Goal: Task Accomplishment & Management: Manage account settings

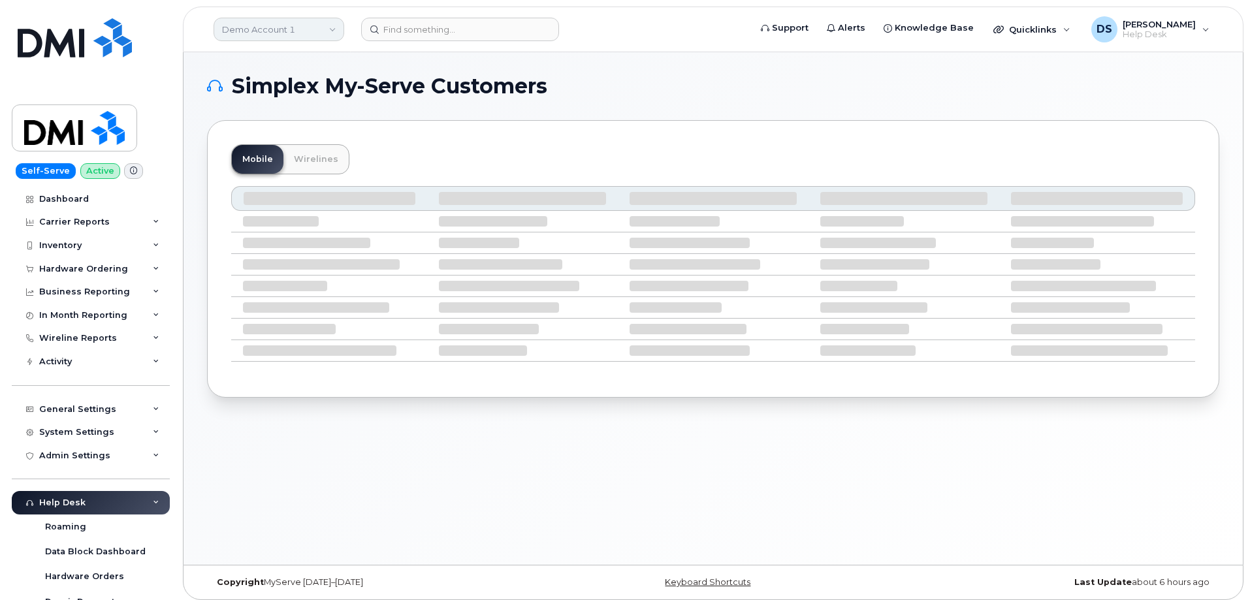
click at [335, 27] on link "Demo Account 1" at bounding box center [279, 30] width 131 height 24
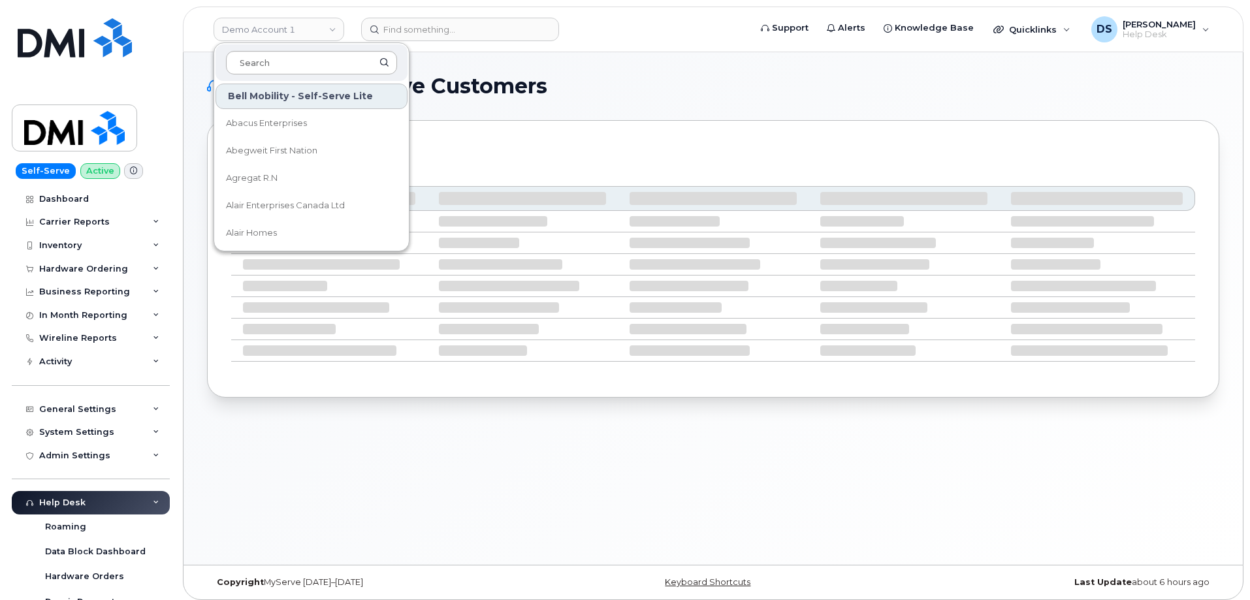
click at [295, 53] on input at bounding box center [311, 63] width 171 height 24
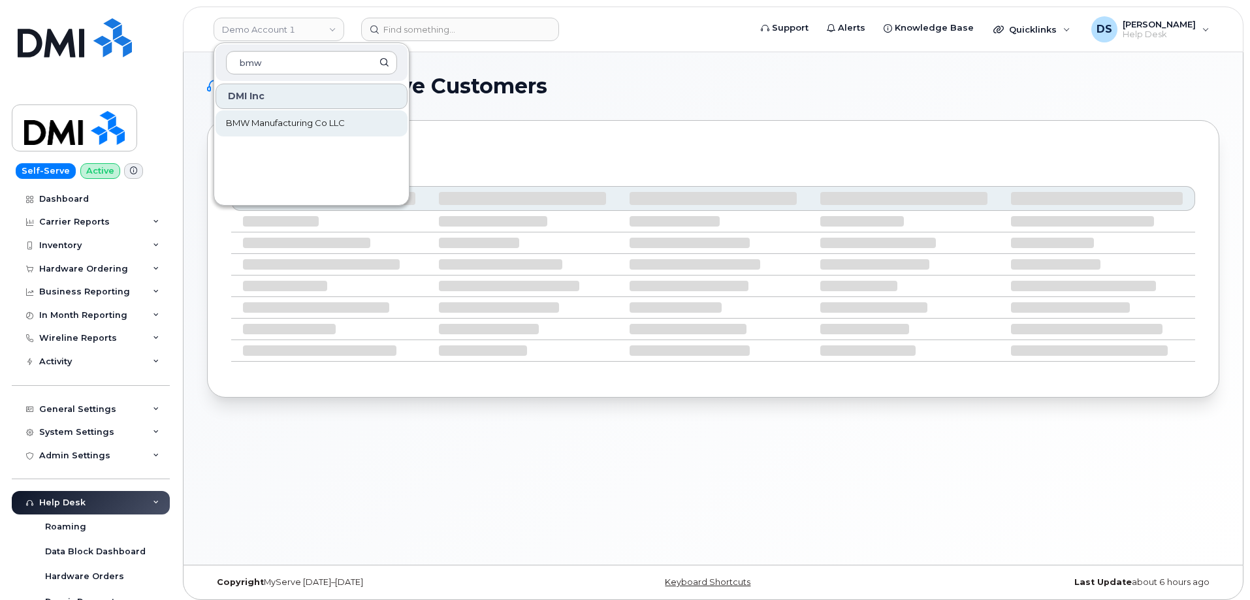
type input "bmw"
click at [264, 121] on span "BMW Manufacturing Co LLC" at bounding box center [285, 123] width 119 height 13
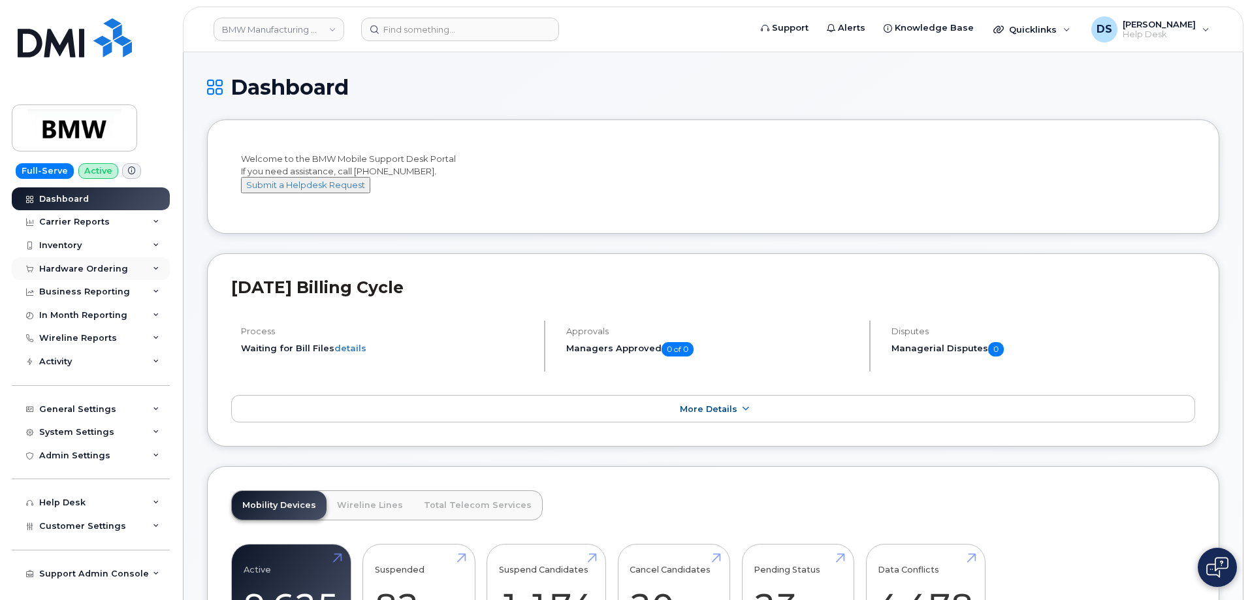
click at [155, 268] on icon at bounding box center [156, 269] width 7 height 7
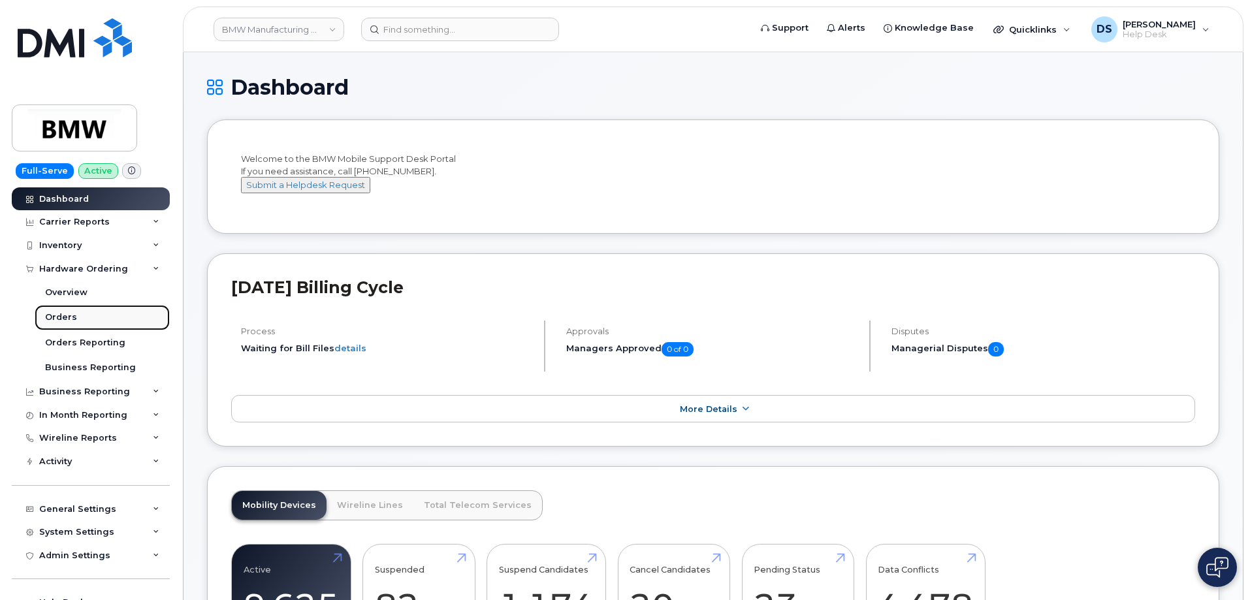
click at [65, 313] on div "Orders" at bounding box center [61, 318] width 32 height 12
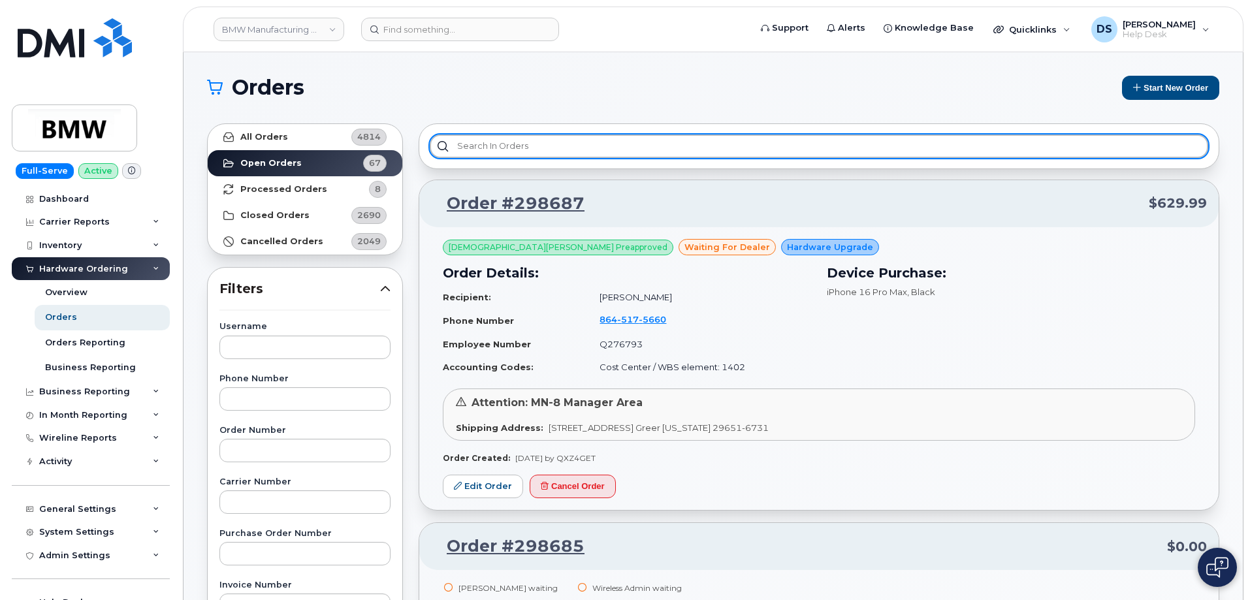
drag, startPoint x: 508, startPoint y: 138, endPoint x: 481, endPoint y: 112, distance: 38.3
click at [505, 133] on div at bounding box center [819, 146] width 801 height 46
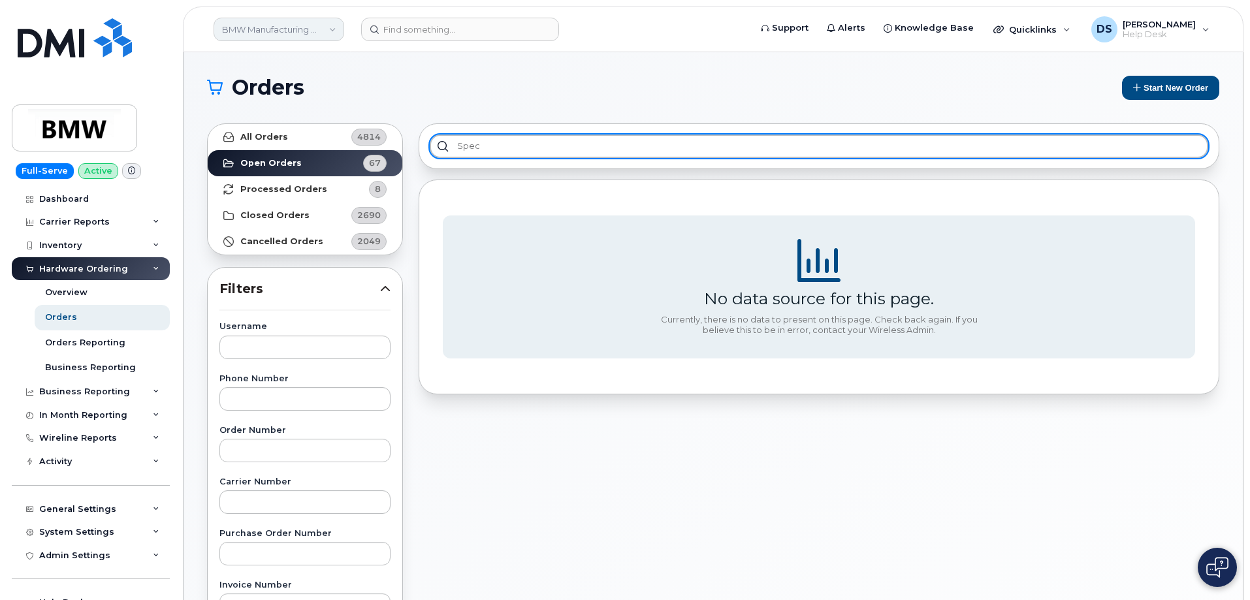
type input "spec"
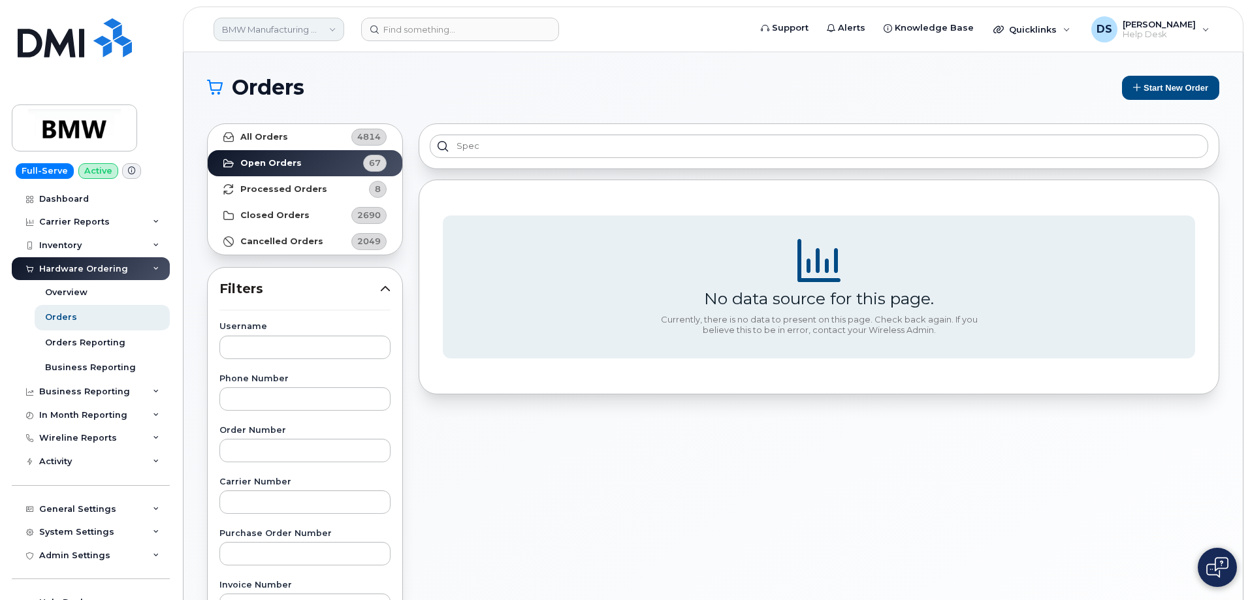
drag, startPoint x: 335, startPoint y: 23, endPoint x: 331, endPoint y: 33, distance: 11.4
click at [335, 24] on link "BMW Manufacturing Co LLC" at bounding box center [279, 30] width 131 height 24
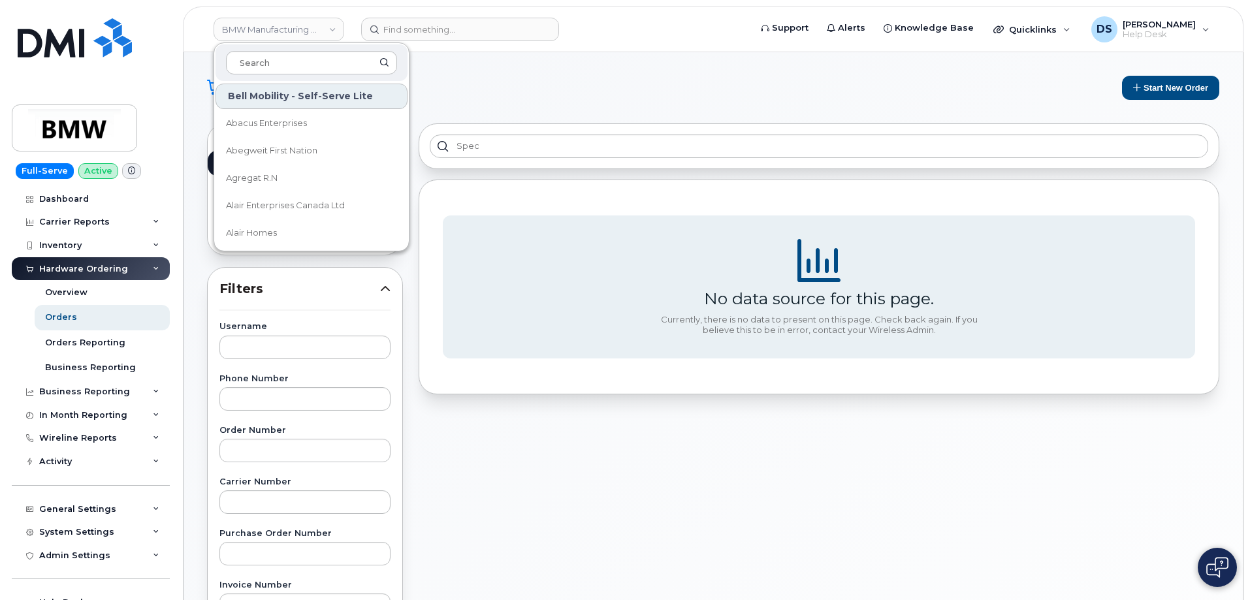
drag, startPoint x: 294, startPoint y: 54, endPoint x: 256, endPoint y: 50, distance: 38.0
click at [256, 53] on input at bounding box center [311, 63] width 171 height 24
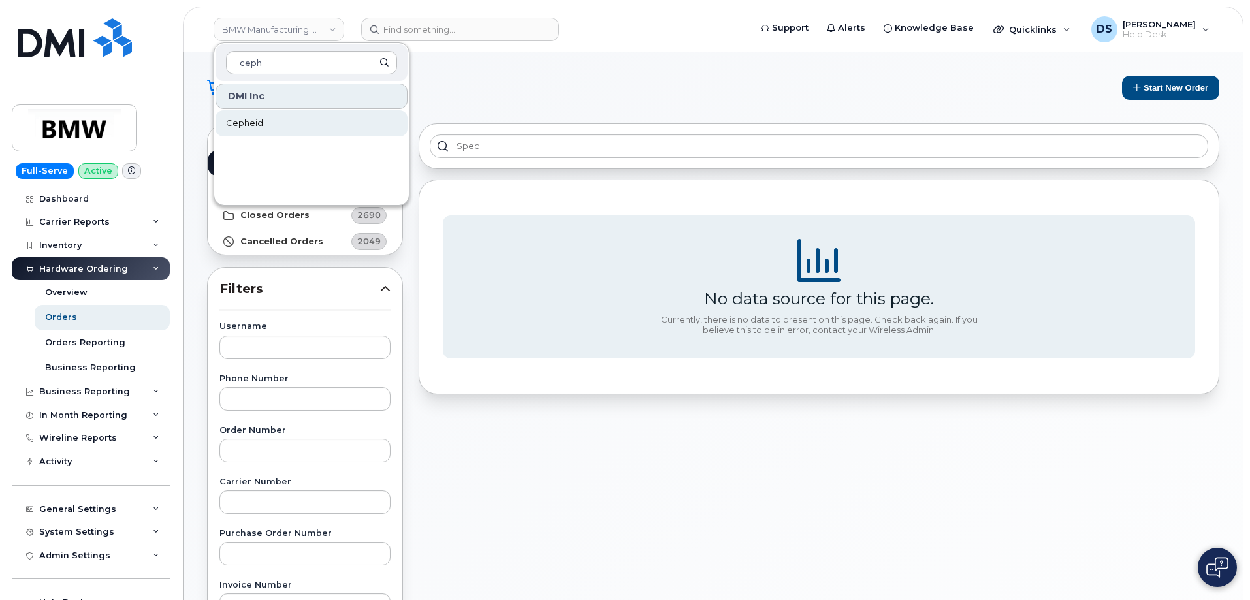
type input "ceph"
click at [267, 123] on link "Cepheid" at bounding box center [312, 123] width 192 height 26
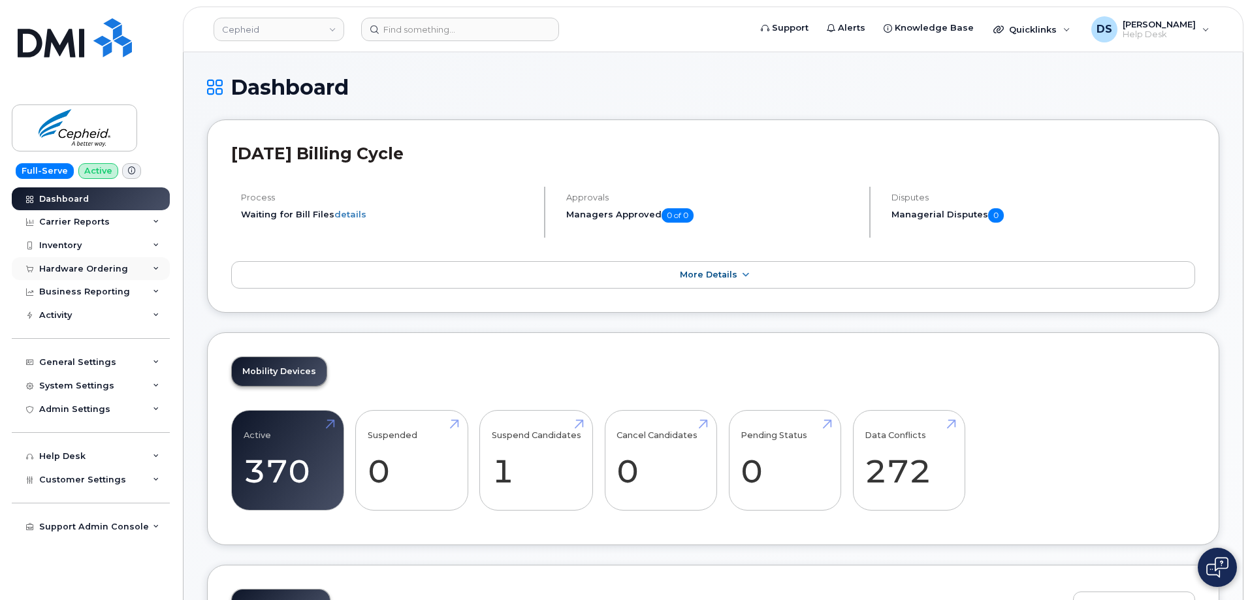
click at [159, 268] on div "Hardware Ordering" at bounding box center [91, 269] width 158 height 24
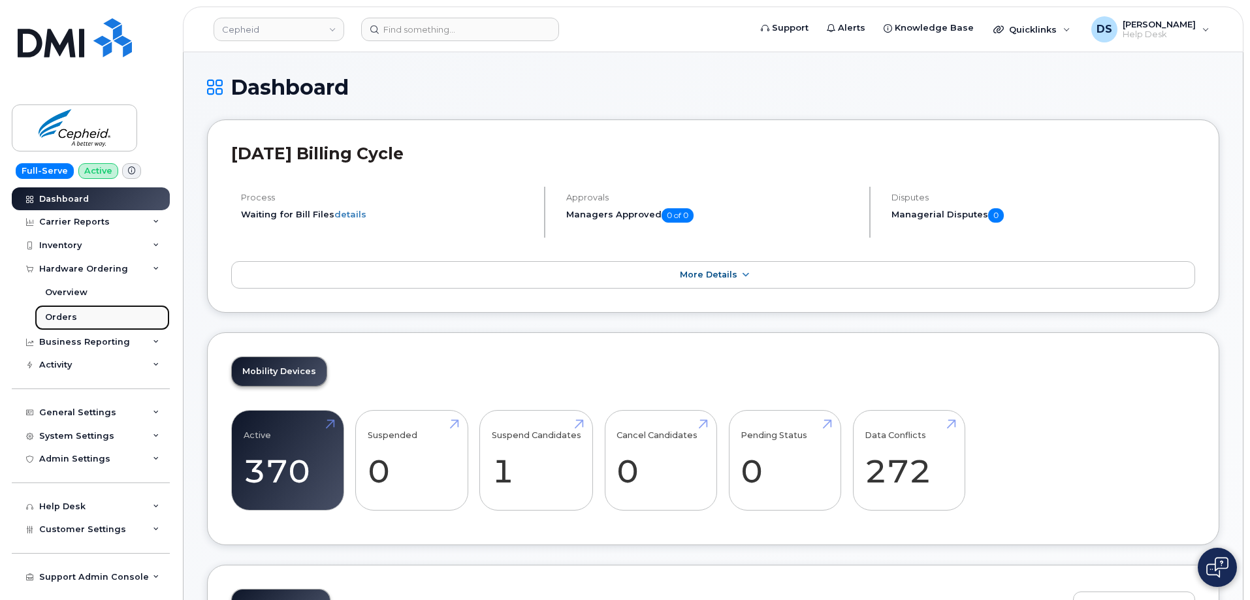
click at [75, 314] on link "Orders" at bounding box center [102, 317] width 135 height 25
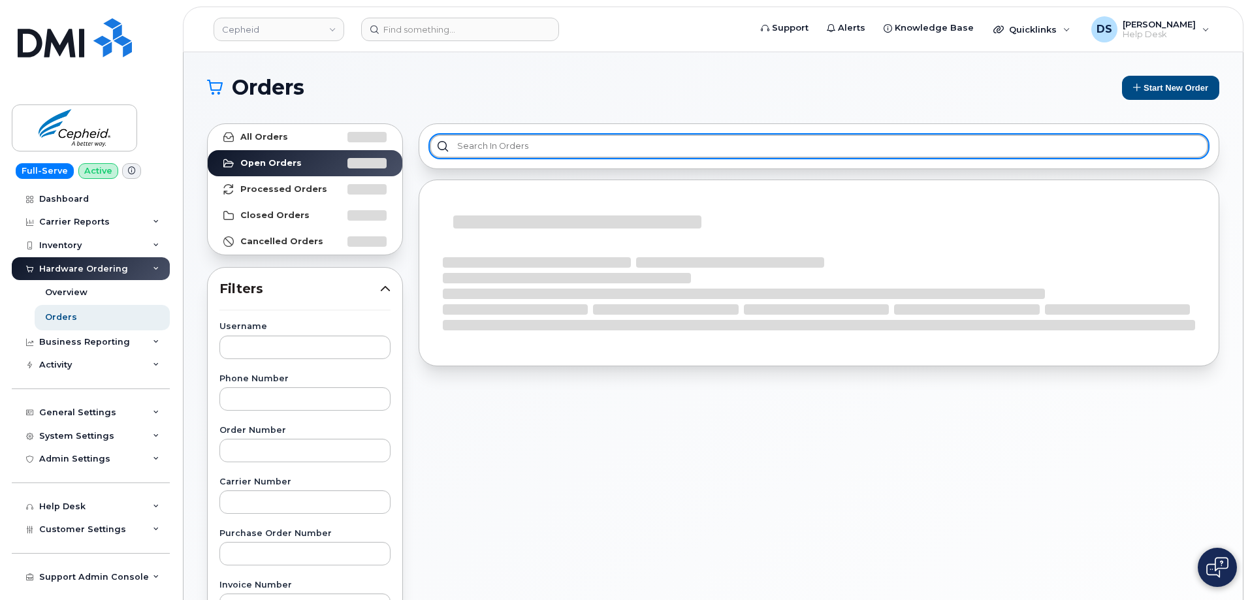
click at [472, 145] on input "text" at bounding box center [819, 147] width 779 height 24
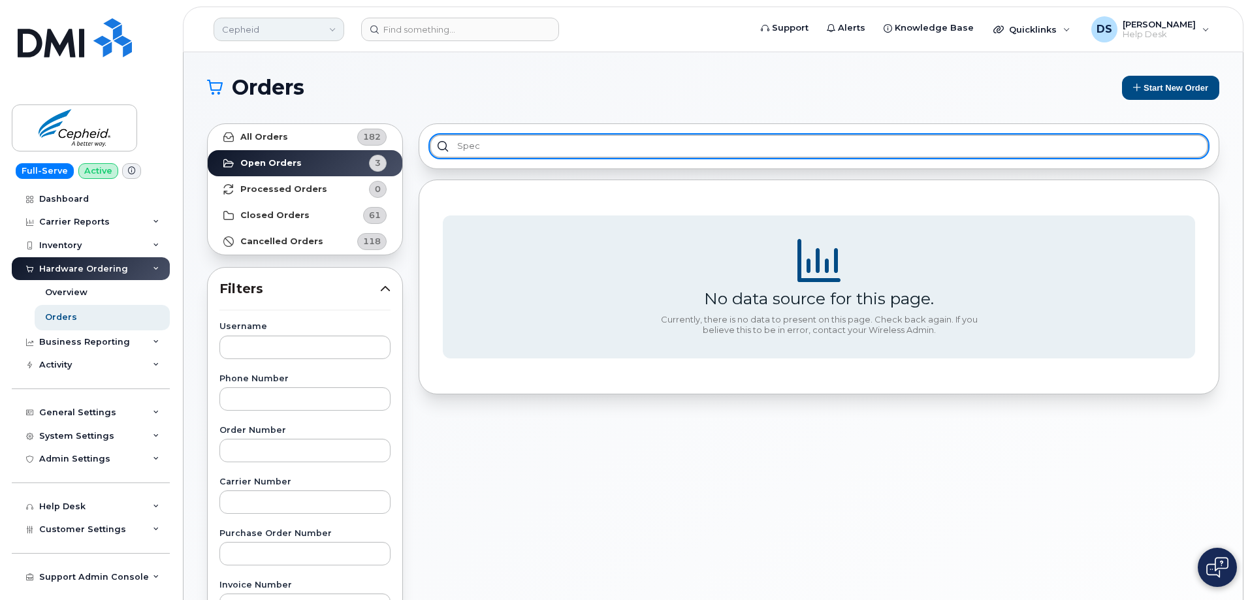
type input "spec"
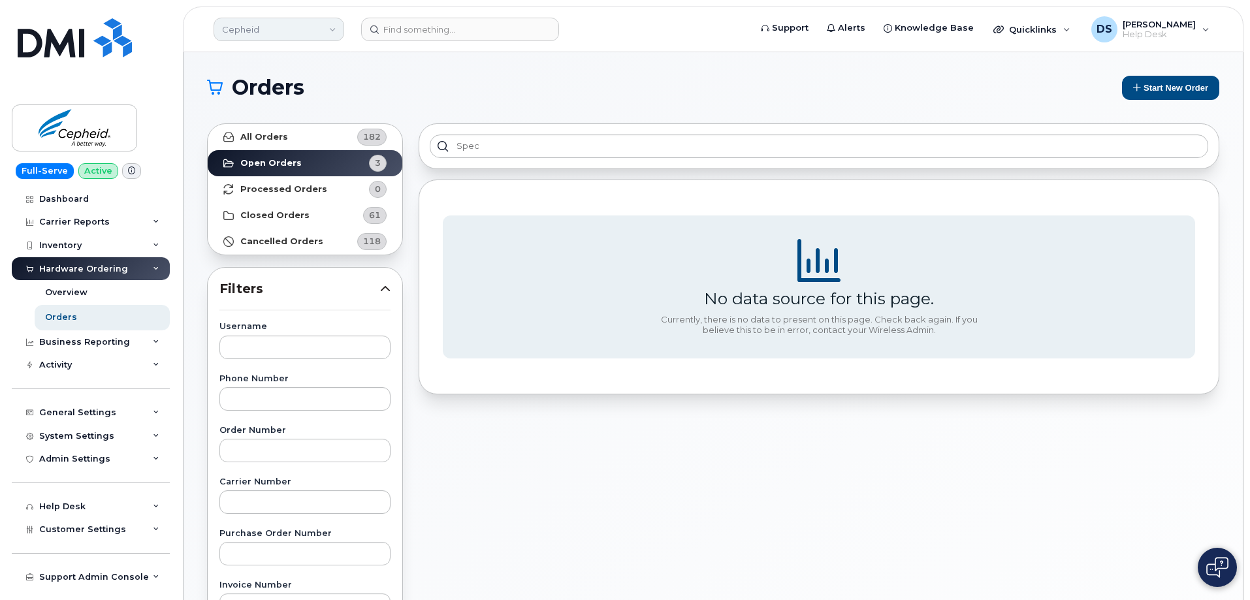
click at [341, 25] on link "Cepheid" at bounding box center [279, 30] width 131 height 24
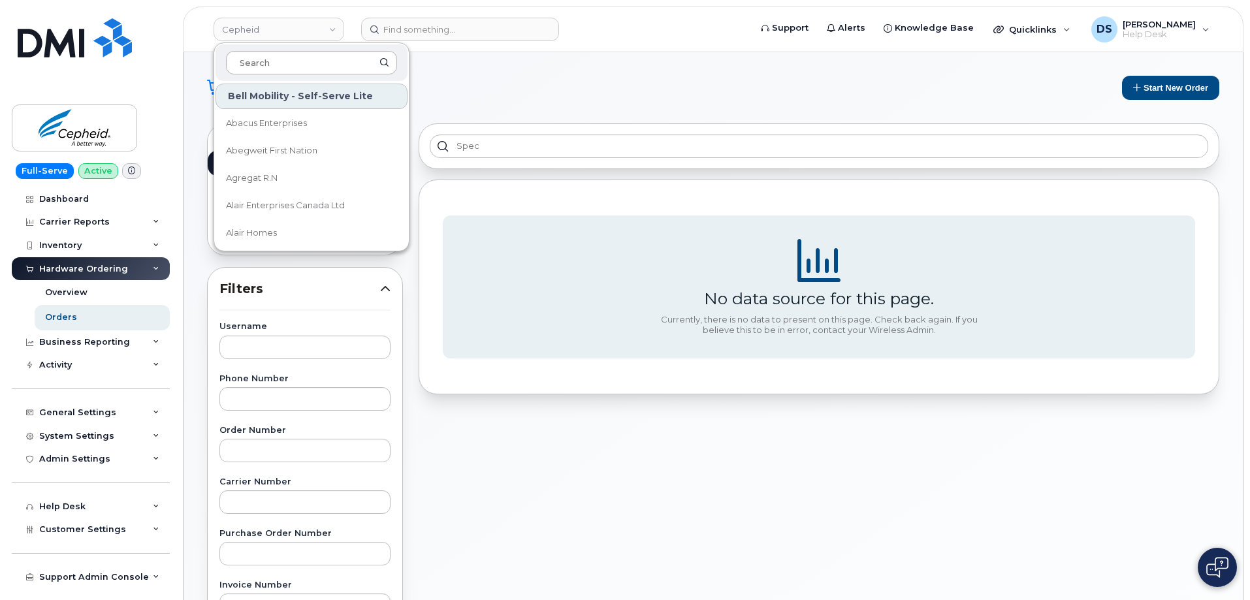
click at [278, 59] on input at bounding box center [311, 63] width 171 height 24
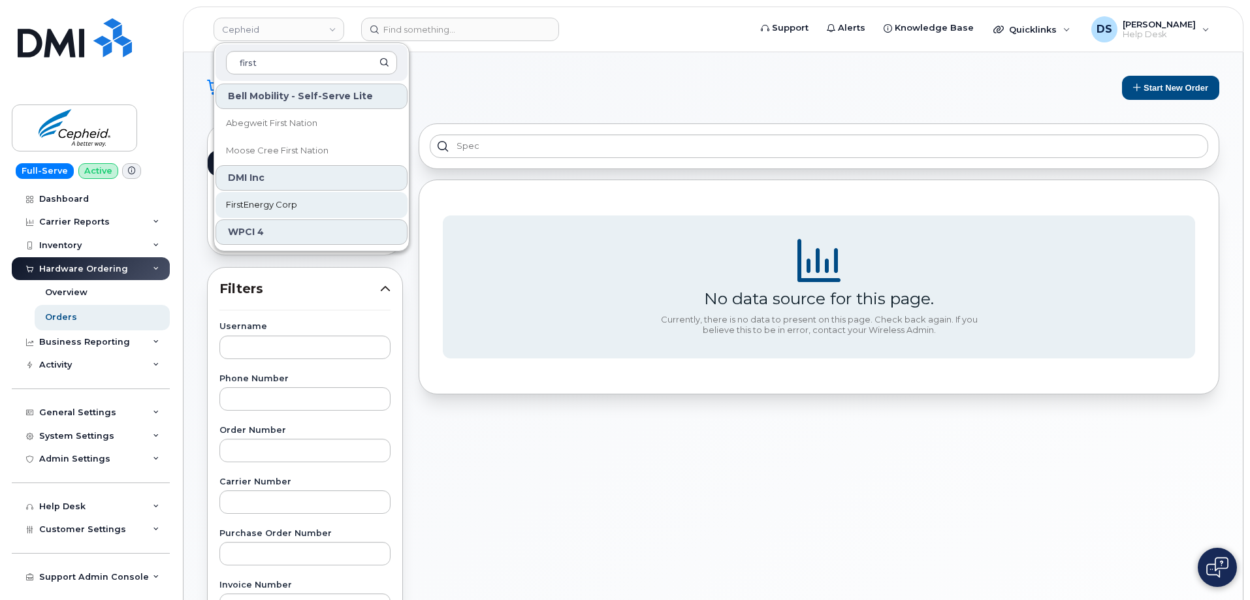
type input "first"
click at [255, 204] on span "FirstEnergy Corp" at bounding box center [261, 205] width 71 height 13
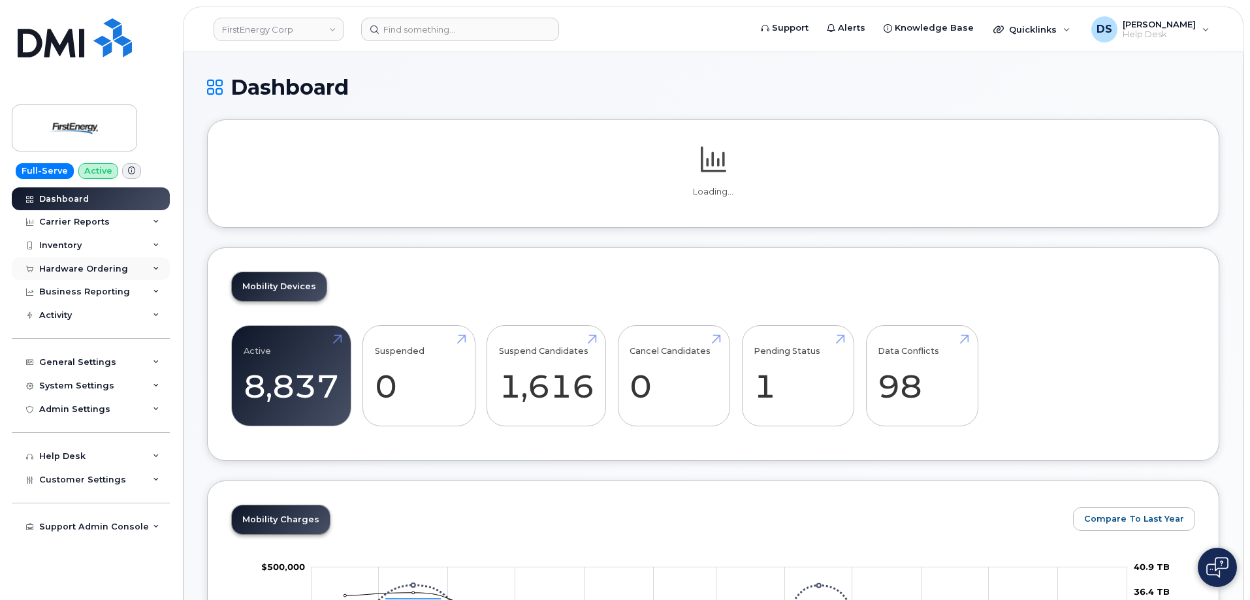
click at [154, 265] on div "Hardware Ordering" at bounding box center [91, 269] width 158 height 24
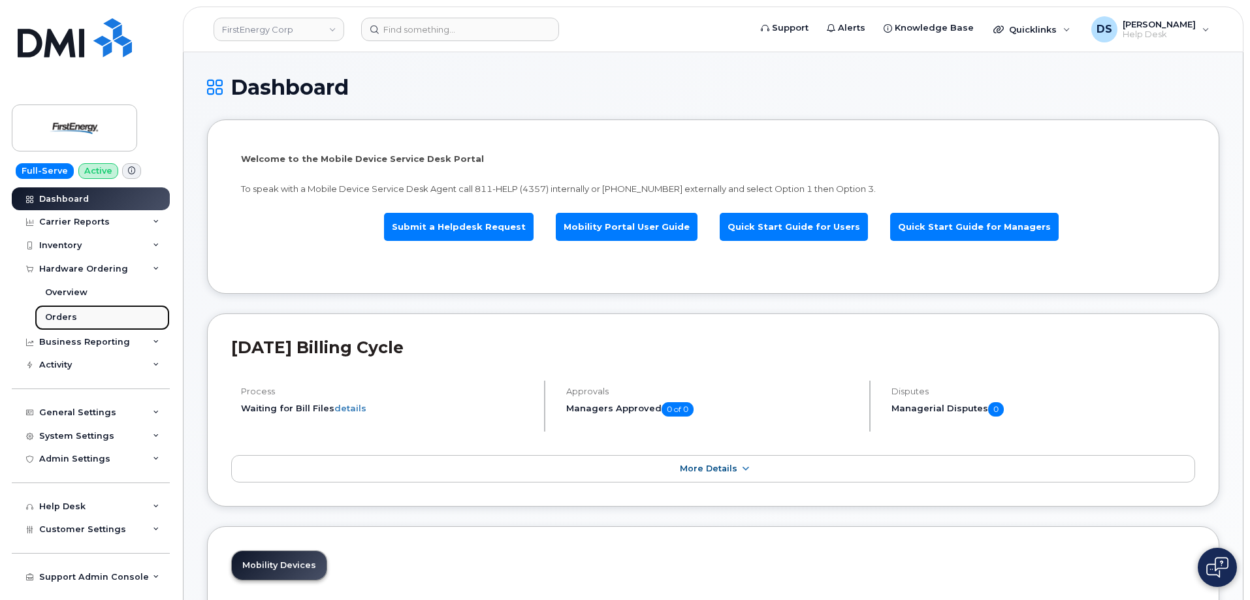
click at [67, 314] on div "Orders" at bounding box center [61, 318] width 32 height 12
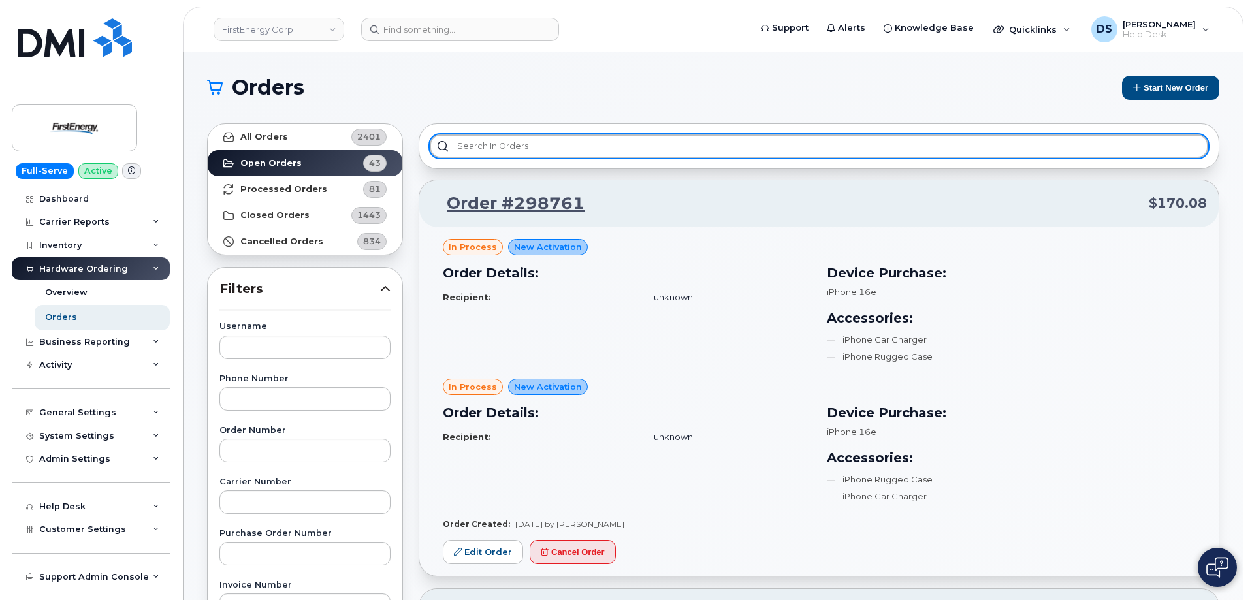
click at [504, 138] on input "text" at bounding box center [819, 147] width 779 height 24
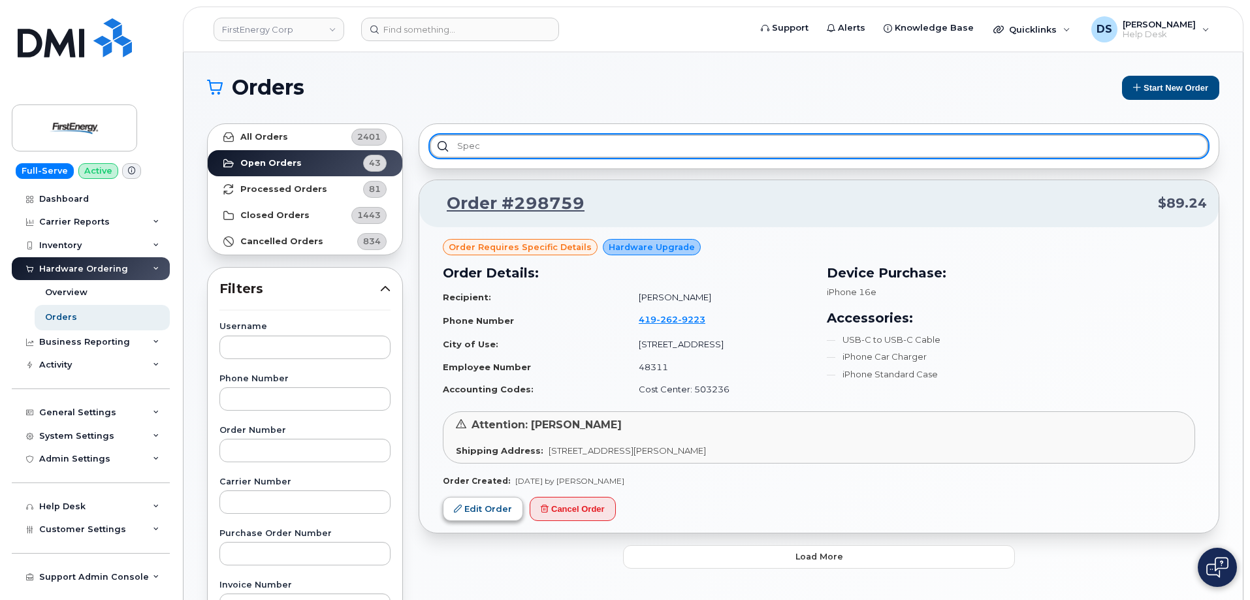
type input "spec"
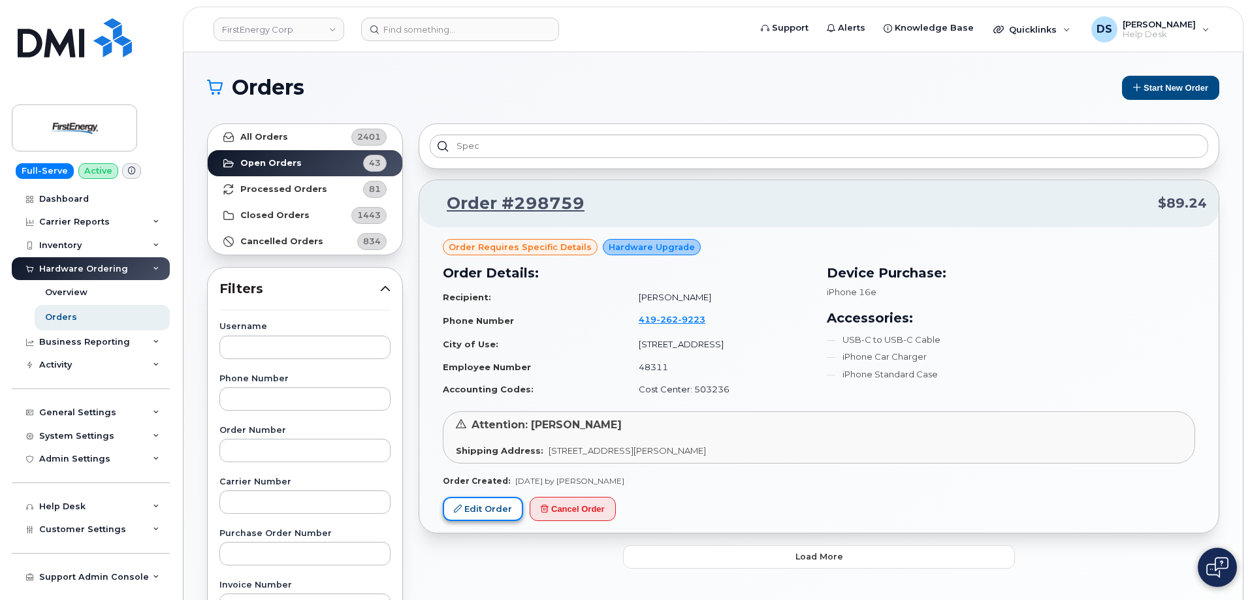
click at [470, 503] on link "Edit Order" at bounding box center [483, 509] width 80 height 24
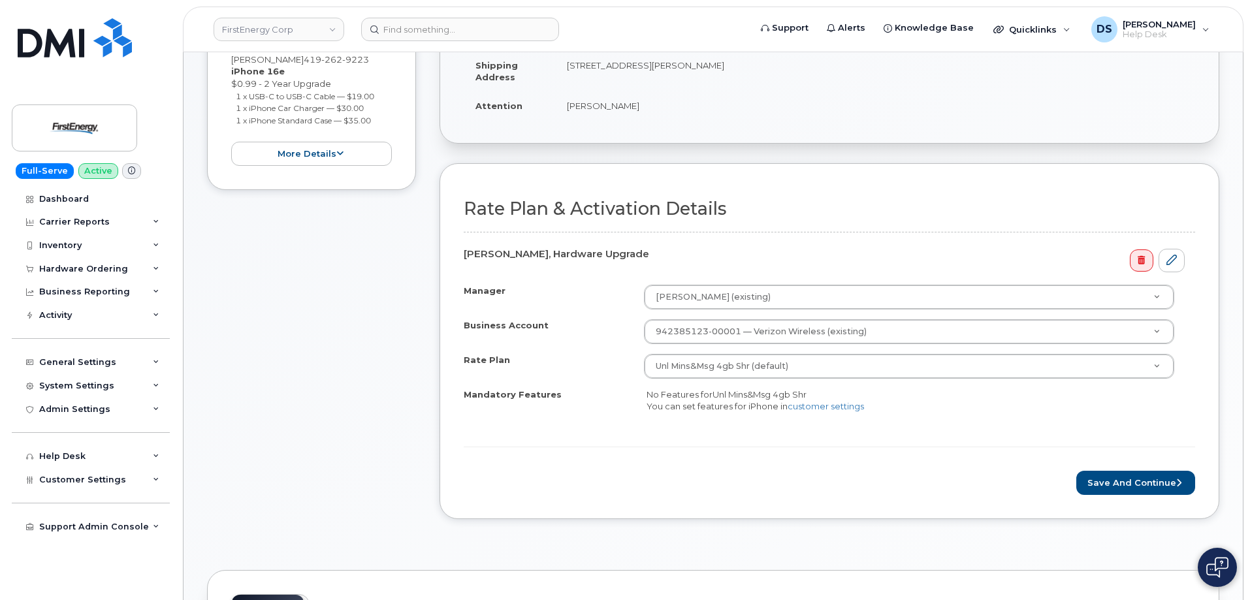
scroll to position [327, 0]
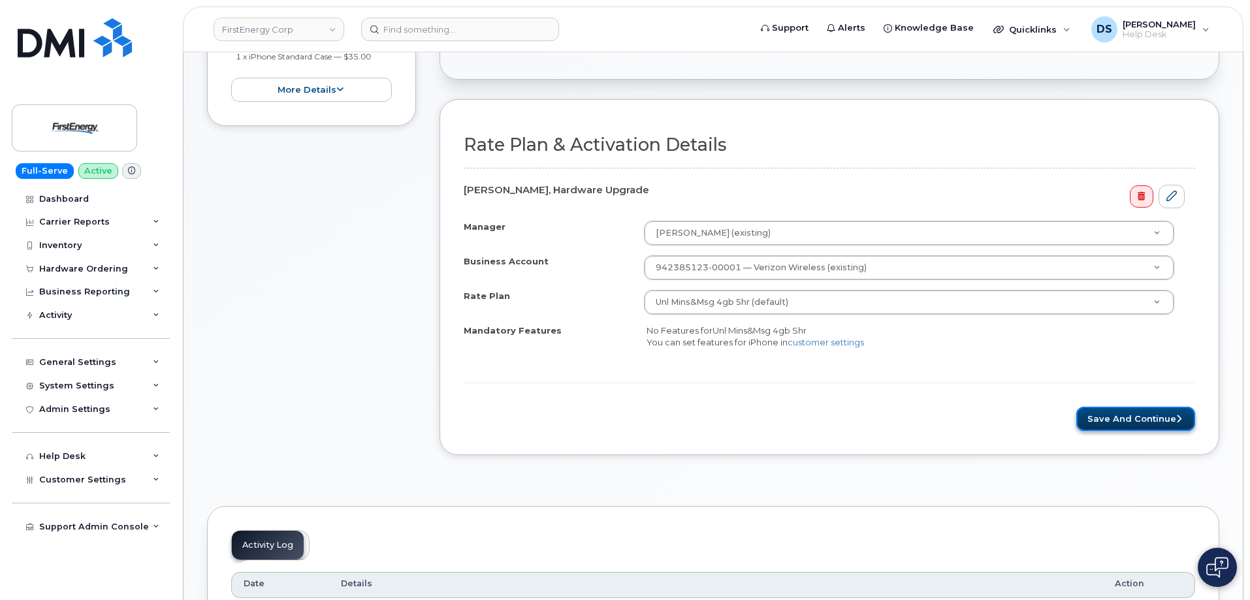
click at [1141, 415] on button "Save and Continue" at bounding box center [1136, 419] width 119 height 24
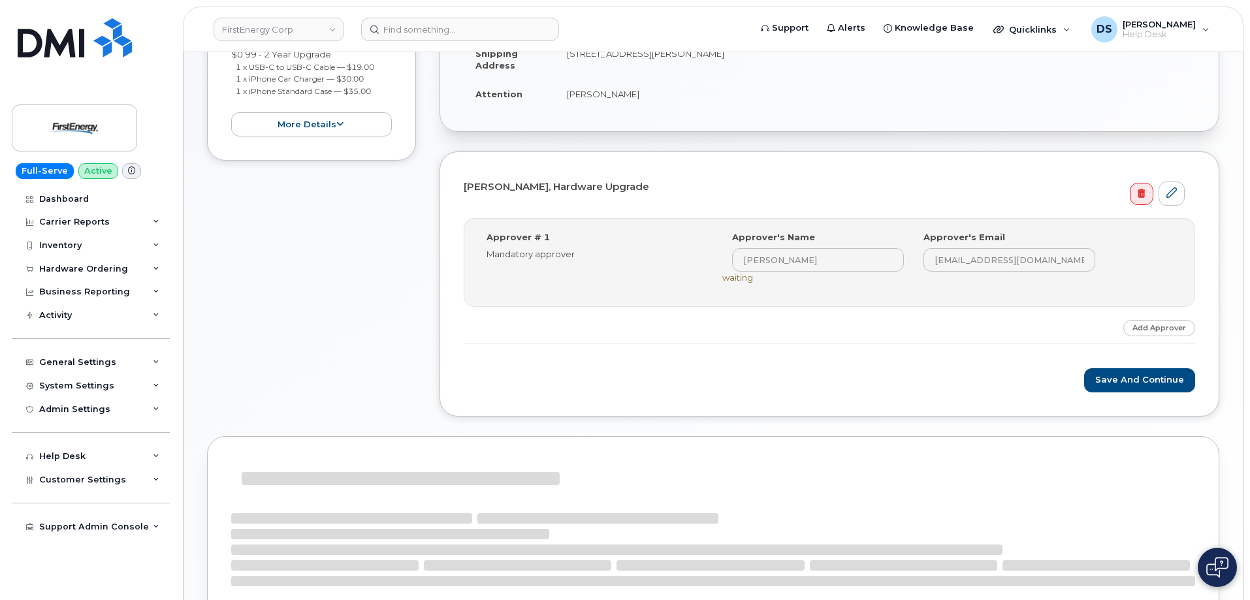
scroll to position [381, 0]
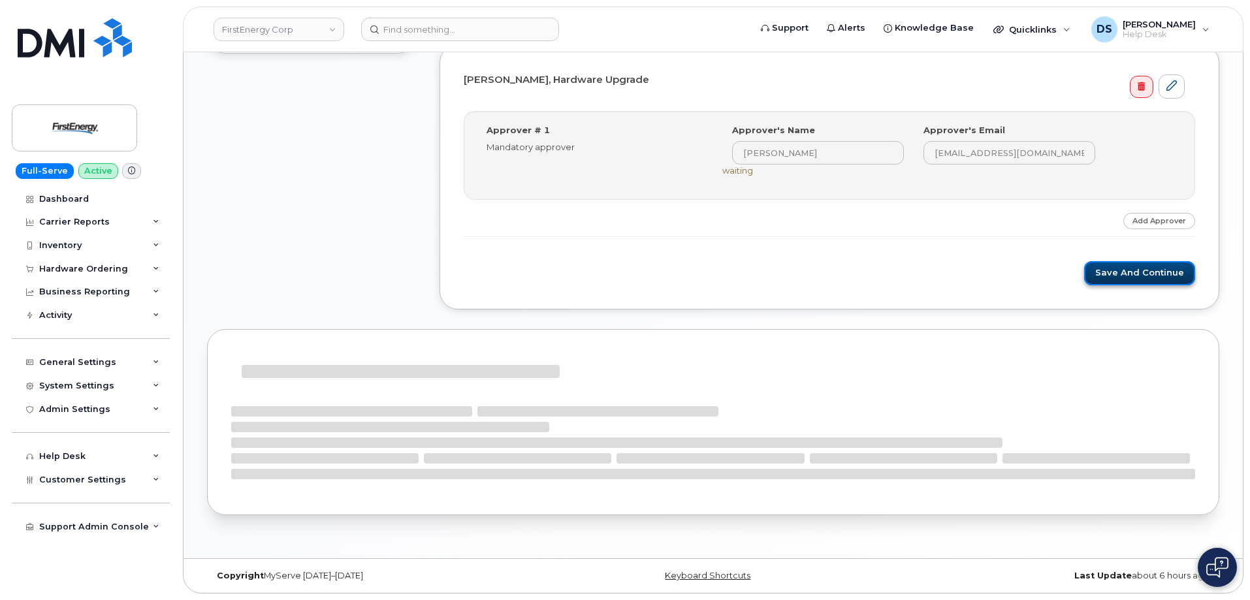
click at [1120, 272] on button "Save and Continue" at bounding box center [1139, 273] width 111 height 24
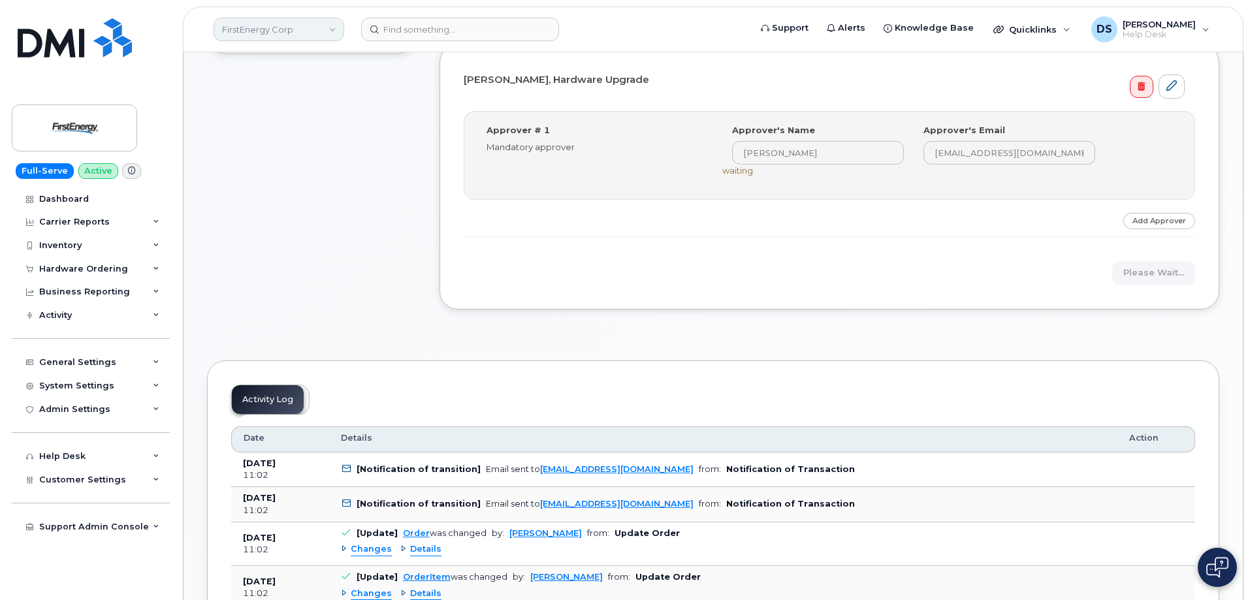
drag, startPoint x: 334, startPoint y: 27, endPoint x: 327, endPoint y: 30, distance: 7.6
click at [334, 27] on link "FirstEnergy Corp" at bounding box center [279, 30] width 131 height 24
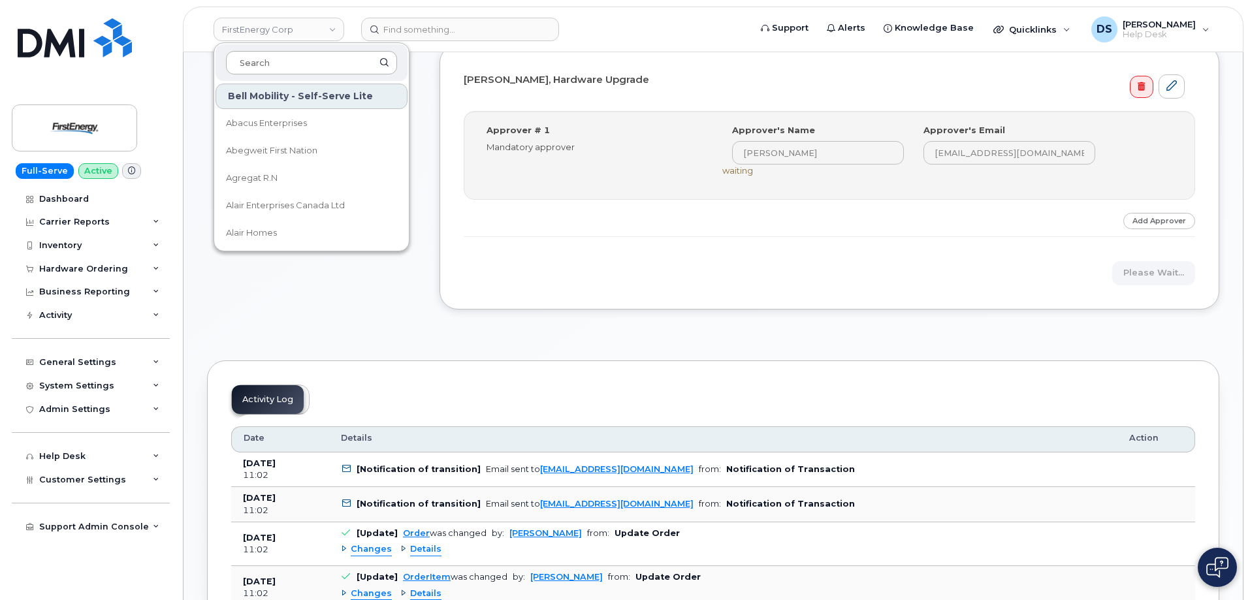
drag, startPoint x: 270, startPoint y: 58, endPoint x: 278, endPoint y: 51, distance: 11.1
click at [274, 54] on input at bounding box center [311, 63] width 171 height 24
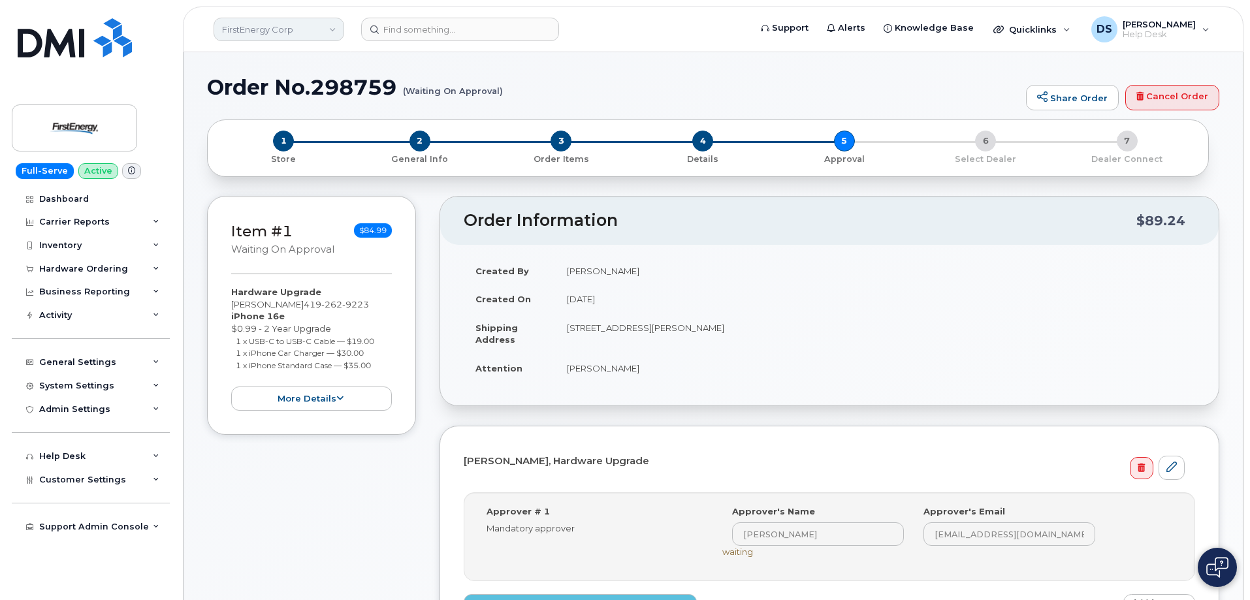
click at [336, 28] on link "FirstEnergy Corp" at bounding box center [279, 30] width 131 height 24
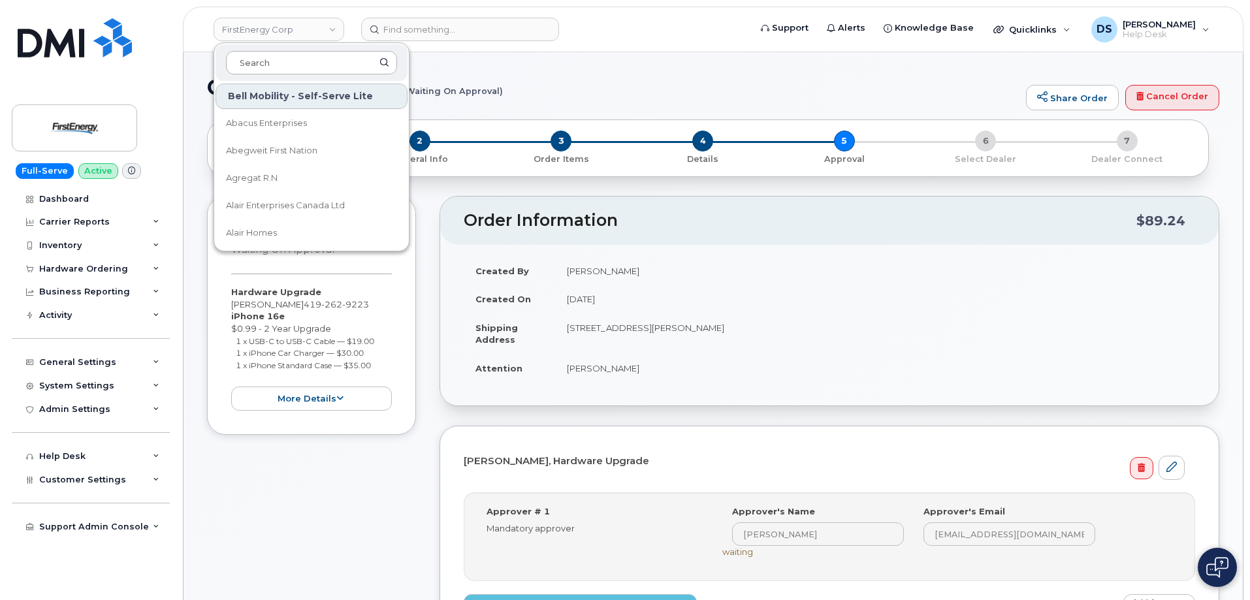
click at [299, 53] on input at bounding box center [311, 63] width 171 height 24
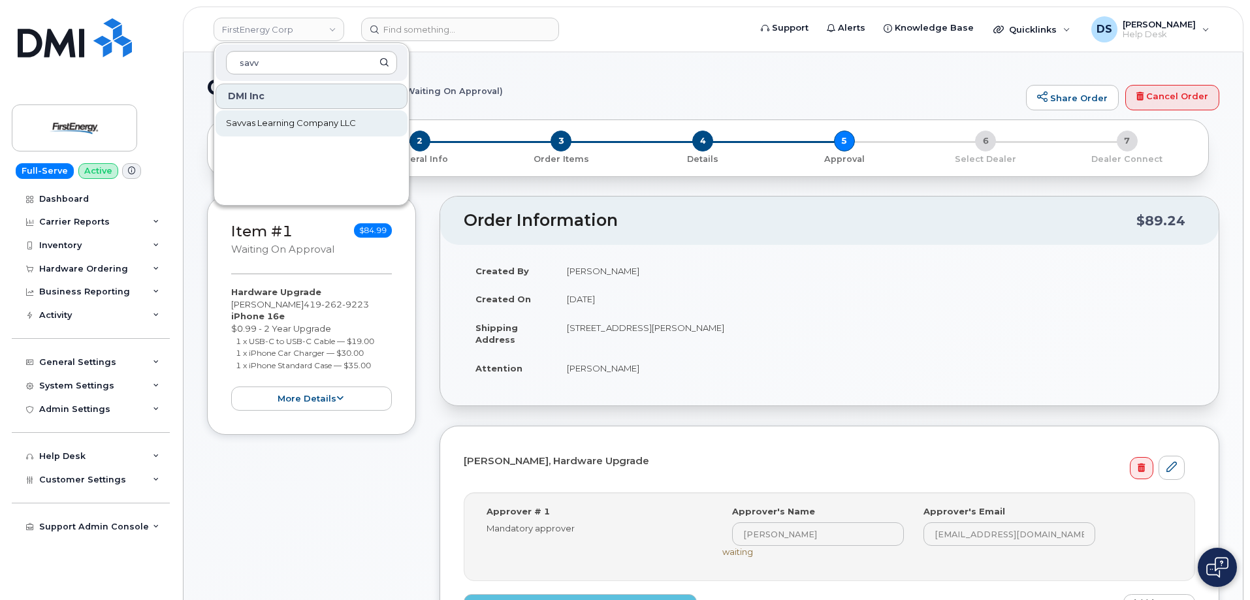
type input "savv"
click at [267, 125] on span "Savvas Learning Company LLC" at bounding box center [291, 123] width 130 height 13
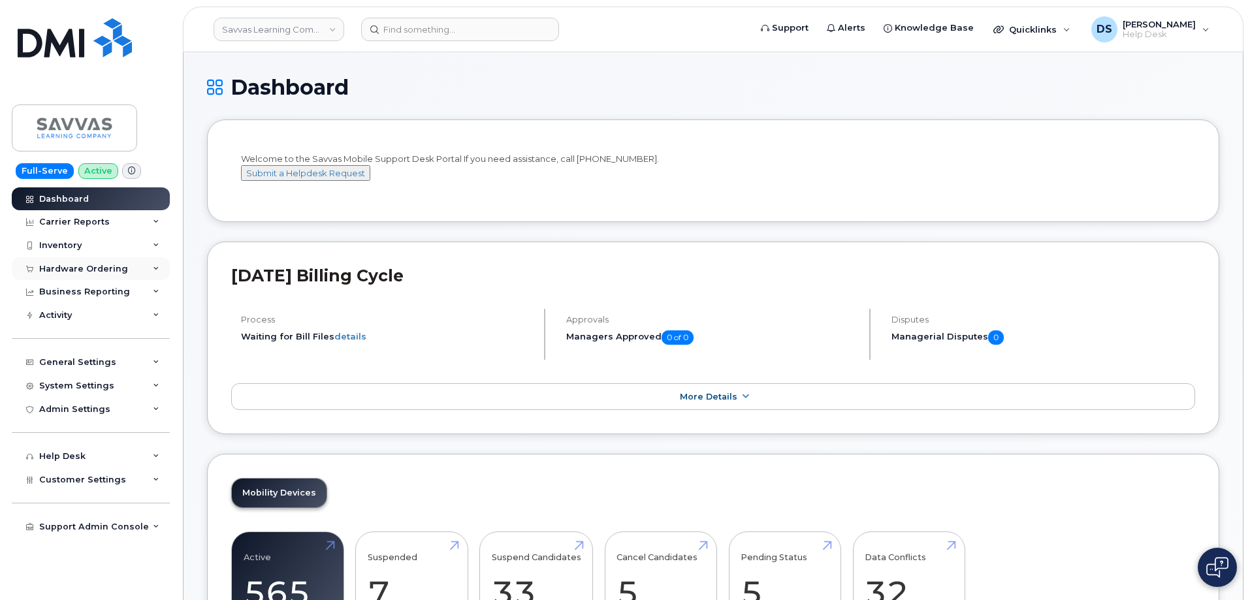
click at [154, 267] on icon at bounding box center [156, 269] width 7 height 7
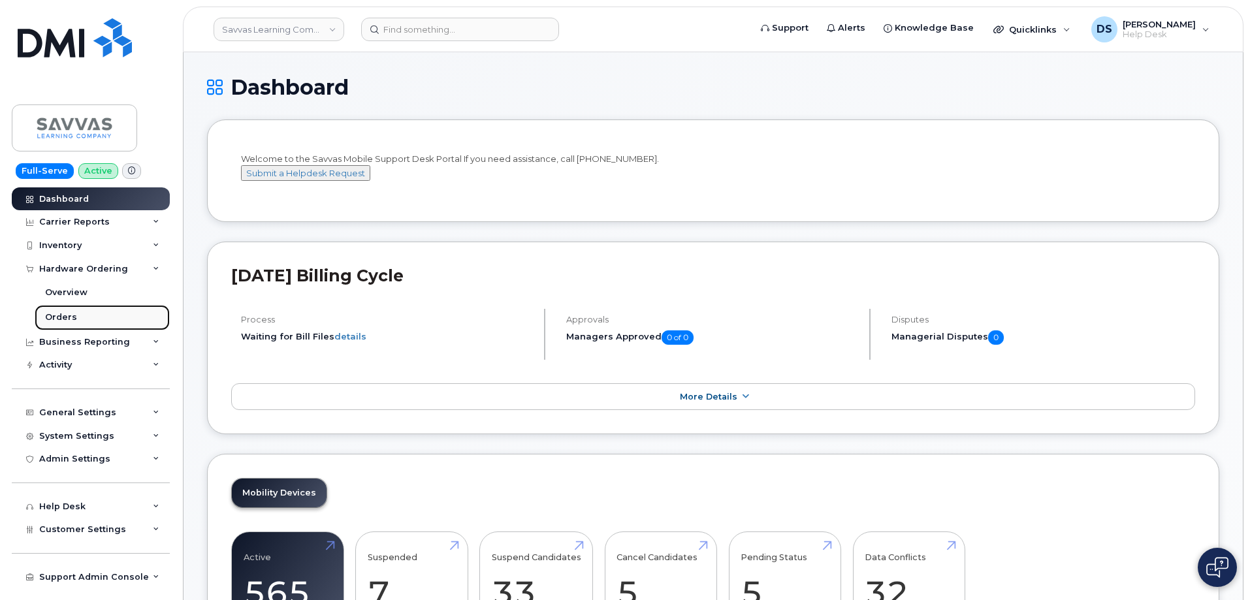
click at [70, 319] on div "Orders" at bounding box center [61, 318] width 32 height 12
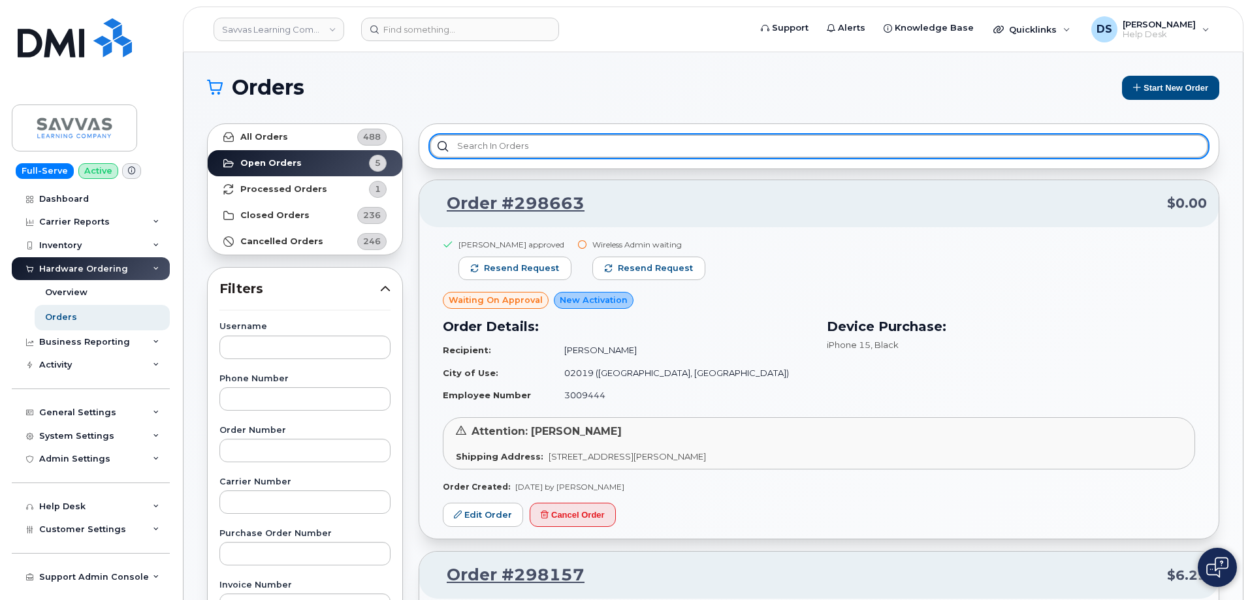
drag, startPoint x: 561, startPoint y: 144, endPoint x: 575, endPoint y: 144, distance: 13.7
click at [564, 144] on input "text" at bounding box center [819, 147] width 779 height 24
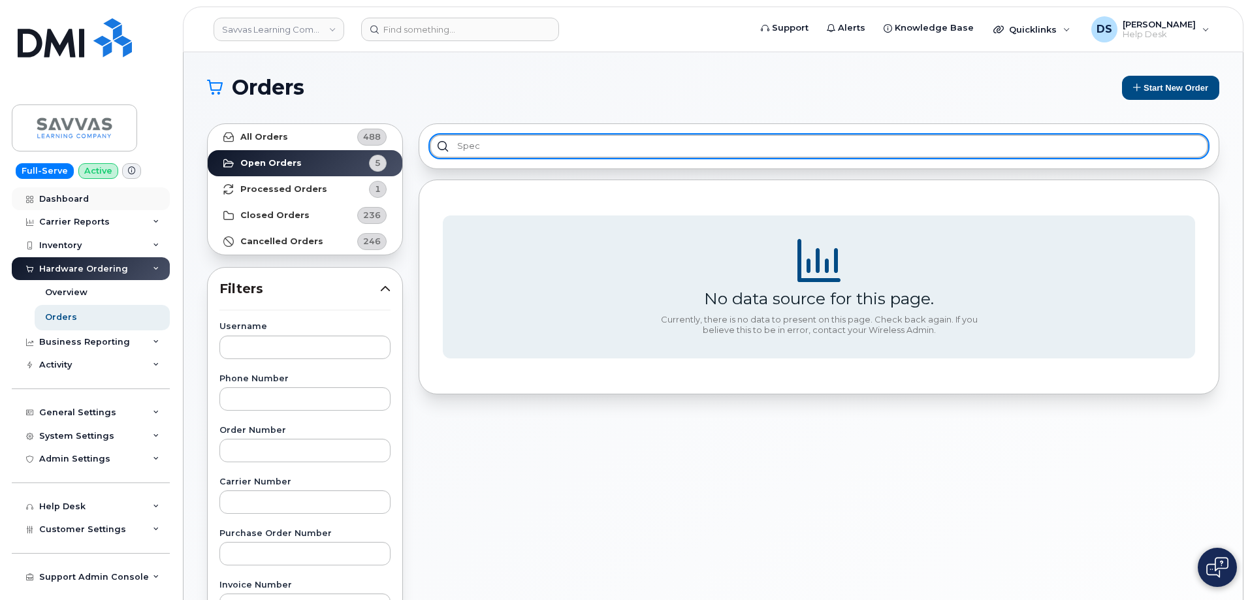
type input "spec"
